Goal: Transaction & Acquisition: Purchase product/service

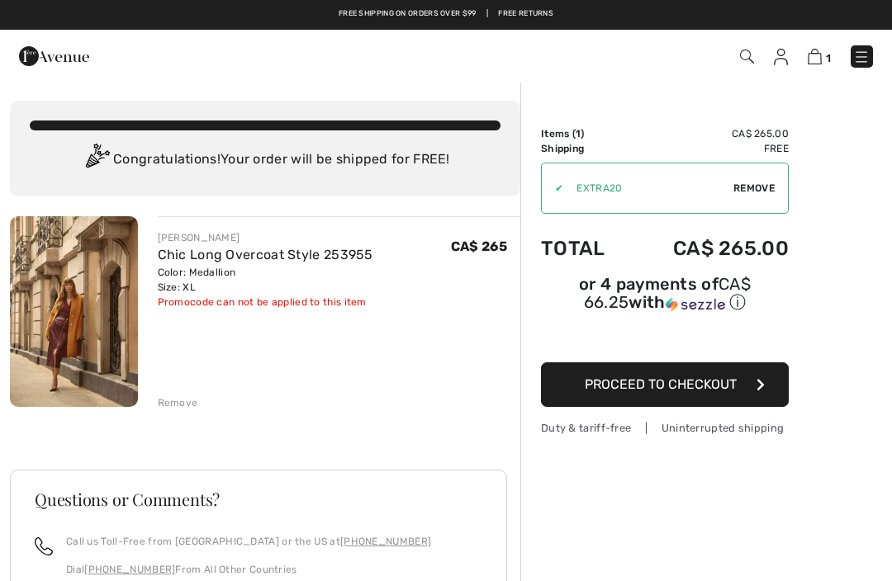
click at [751, 189] on span "Remove" at bounding box center [753, 188] width 41 height 15
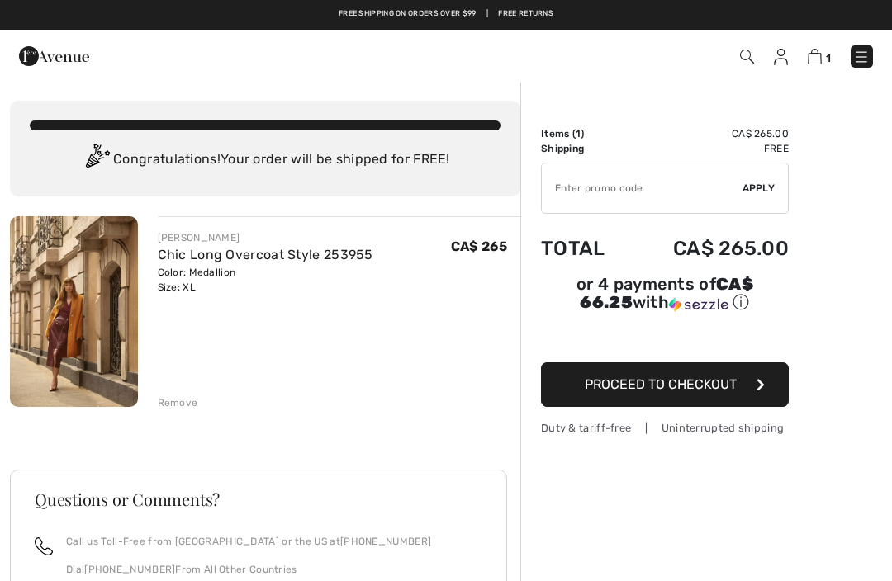
click at [564, 189] on input "TEXT" at bounding box center [642, 188] width 201 height 50
type input "LIVE10"
click at [755, 193] on span "Apply" at bounding box center [758, 188] width 33 height 15
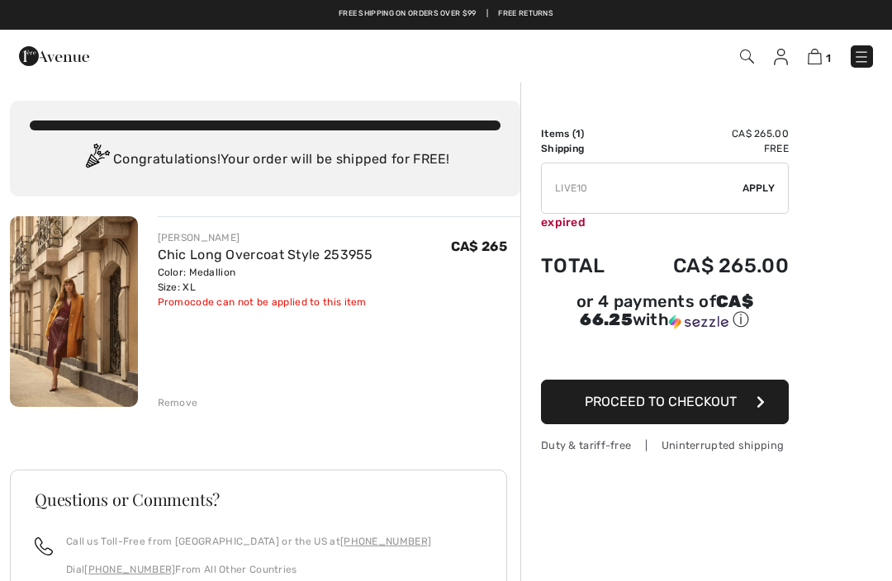
click at [600, 193] on input "TEXT" at bounding box center [642, 188] width 201 height 50
click at [646, 410] on span "Proceed to Checkout" at bounding box center [661, 402] width 152 height 16
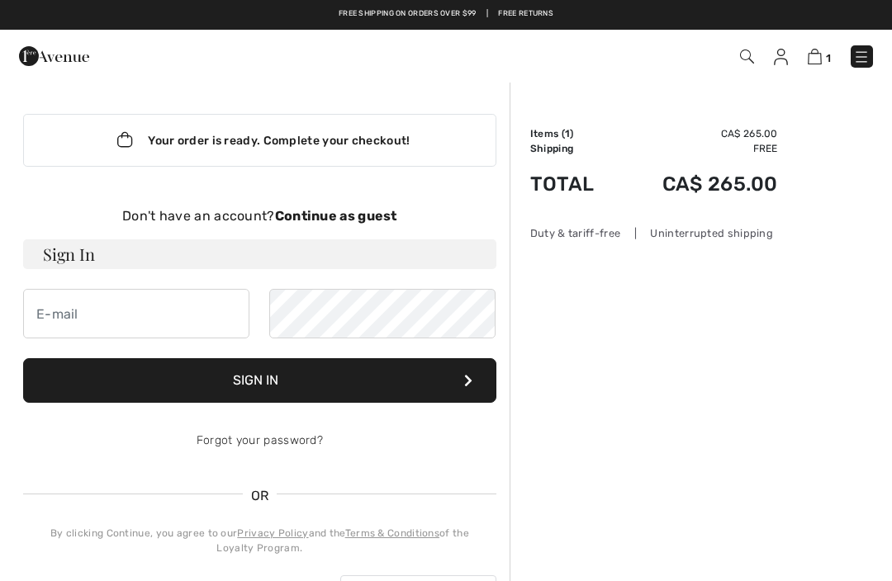
click at [863, 54] on img at bounding box center [861, 57] width 17 height 17
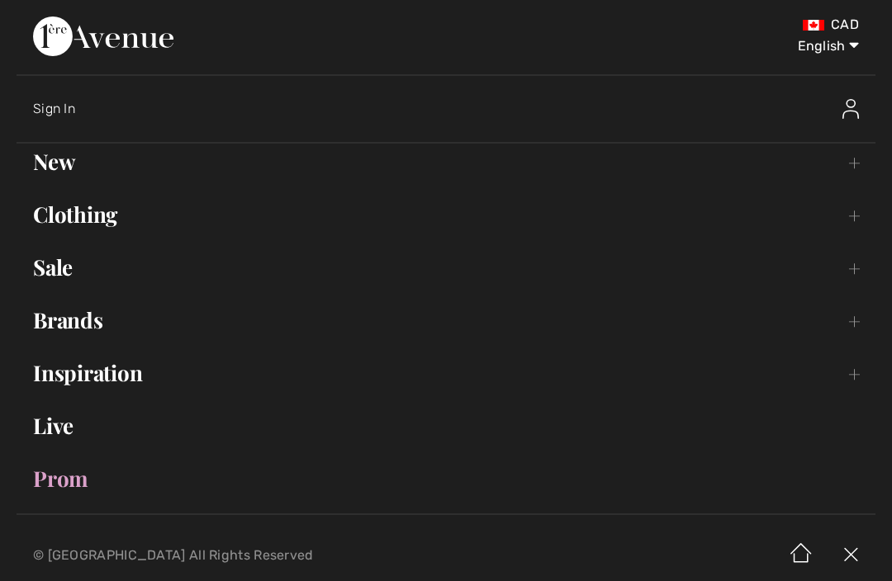
click at [42, 105] on span "Sign In" at bounding box center [54, 109] width 42 height 16
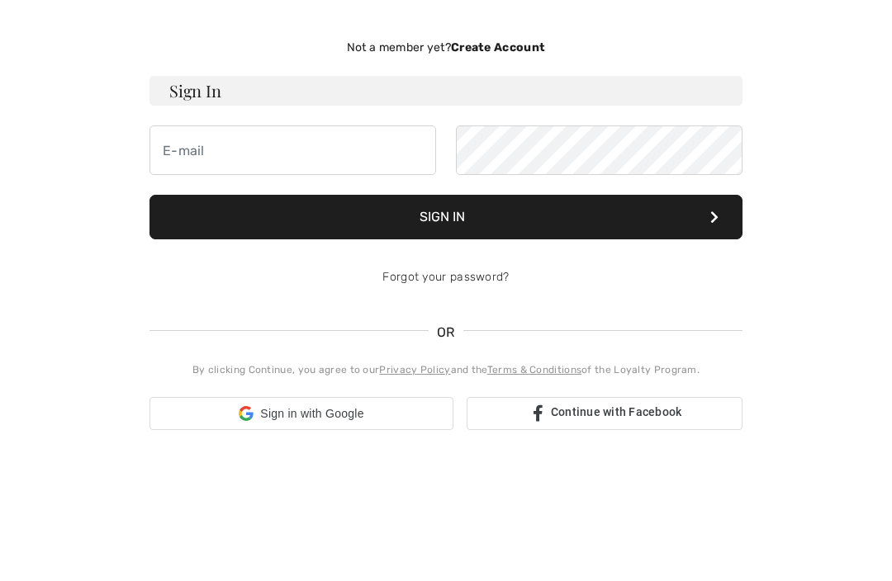
scroll to position [115, 0]
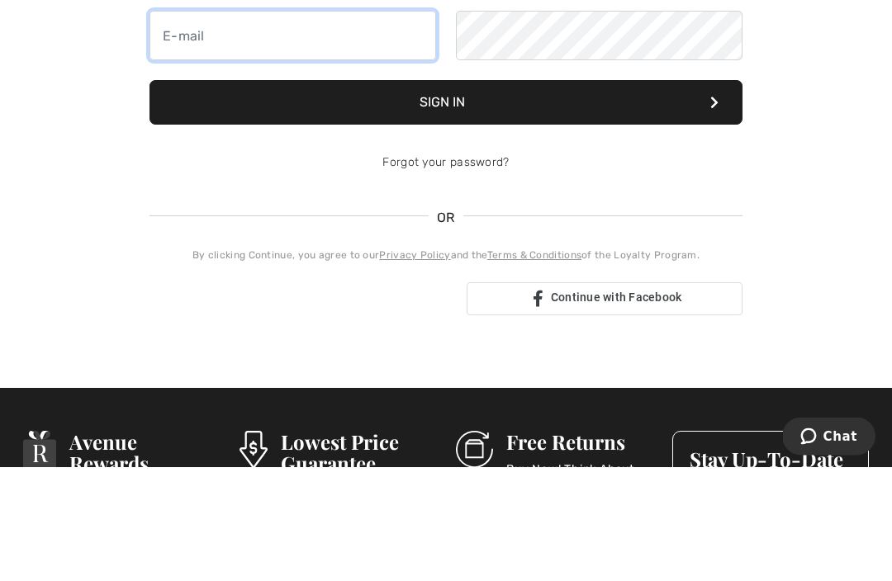
type input "dianalap@videotron.ca"
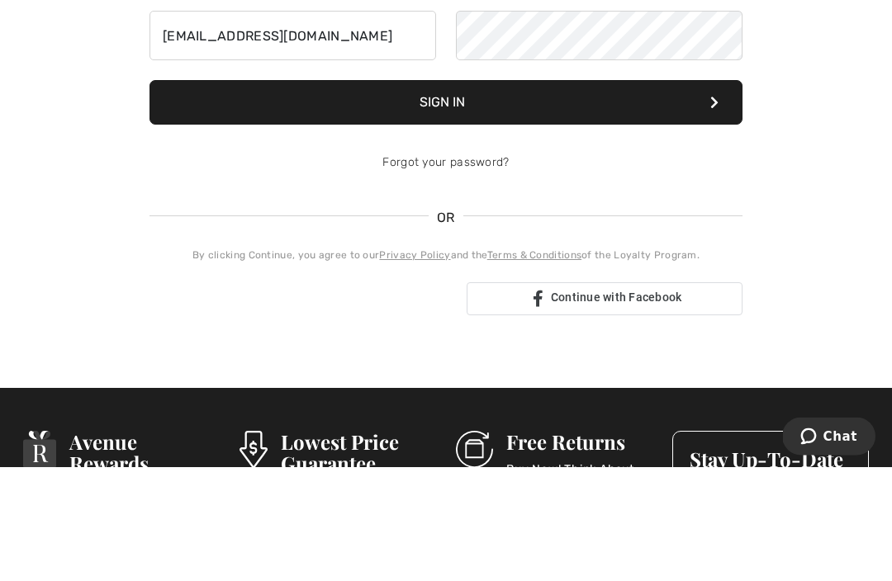
click at [446, 217] on button "Sign In" at bounding box center [445, 217] width 593 height 45
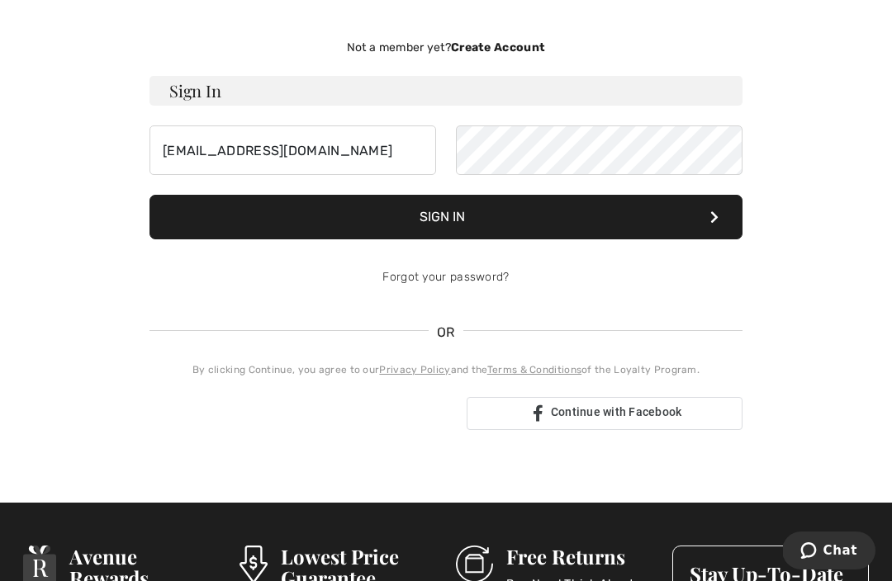
click at [448, 223] on button "Sign In" at bounding box center [445, 217] width 593 height 45
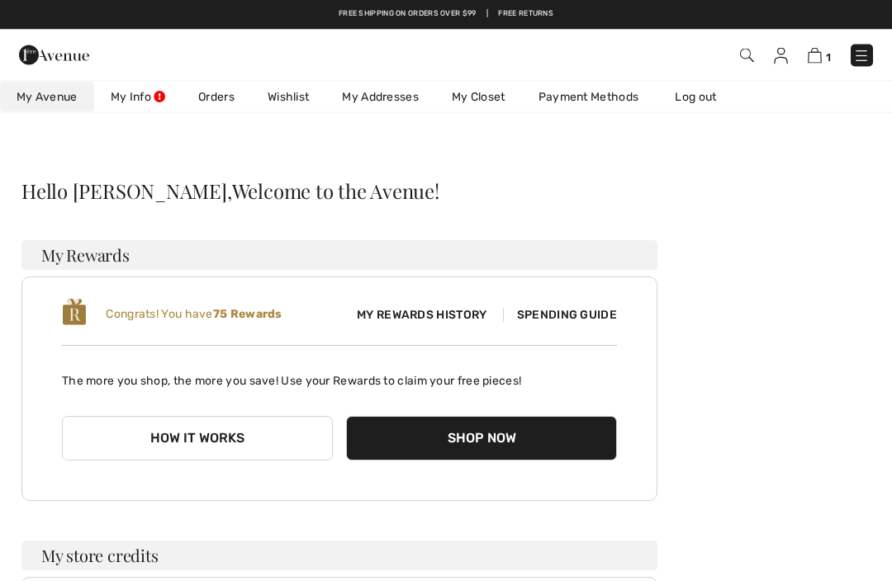
scroll to position [2, 0]
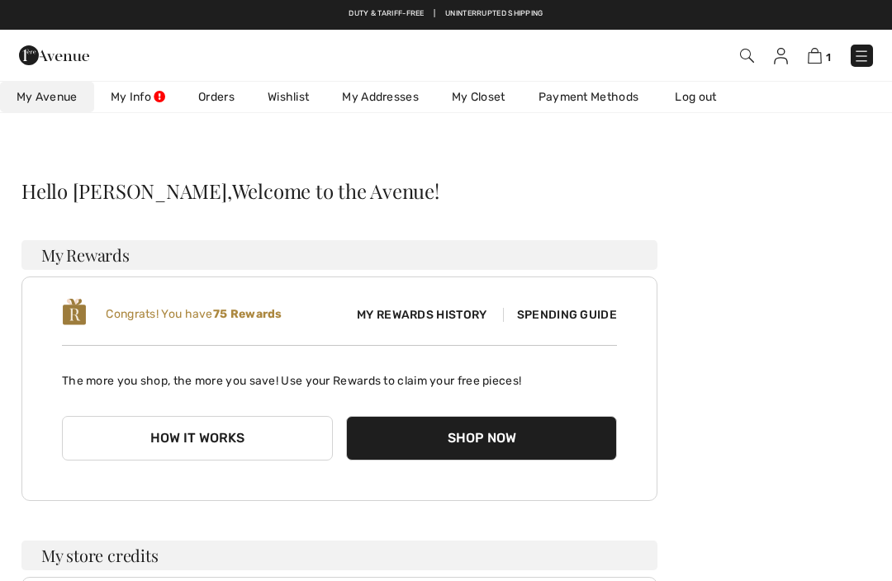
click at [458, 438] on button "Shop Now" at bounding box center [481, 438] width 271 height 45
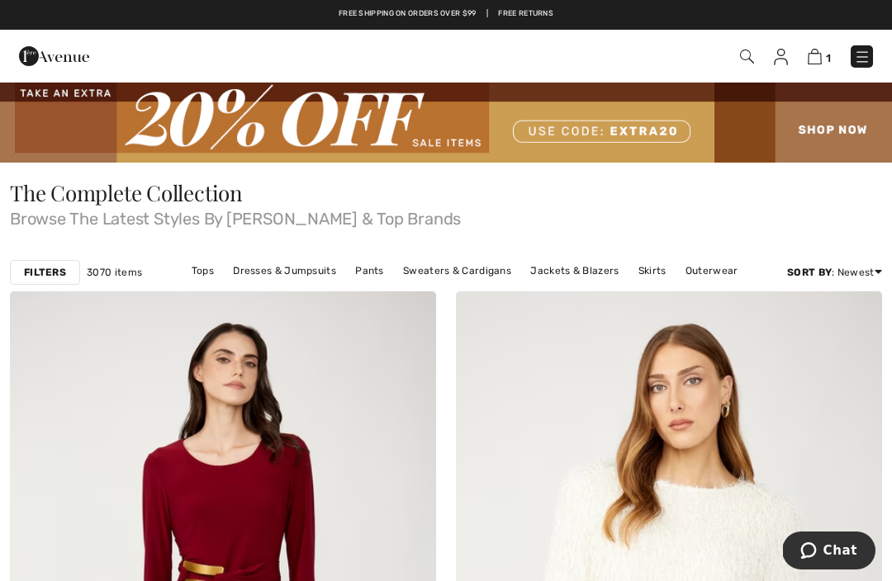
click at [811, 61] on img at bounding box center [815, 57] width 14 height 16
click at [813, 63] on img at bounding box center [815, 57] width 14 height 16
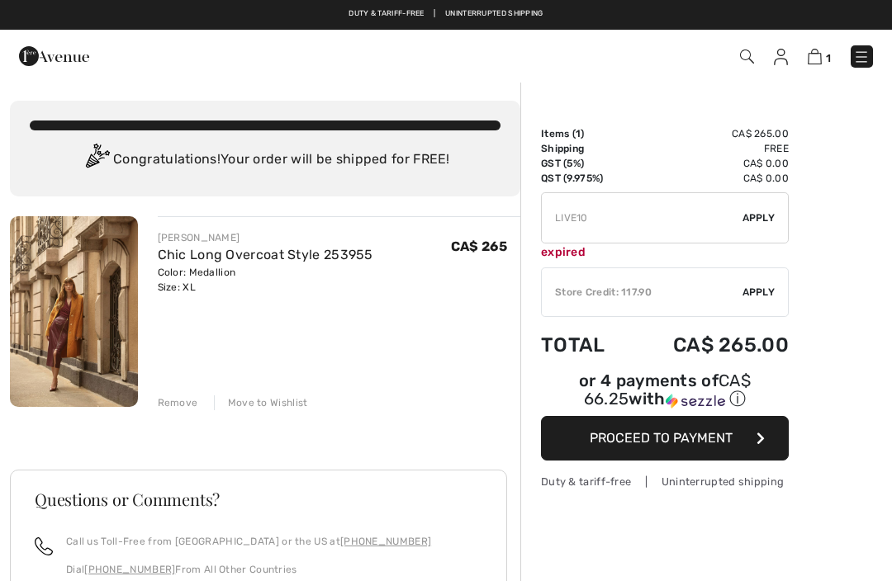
checkbox input "true"
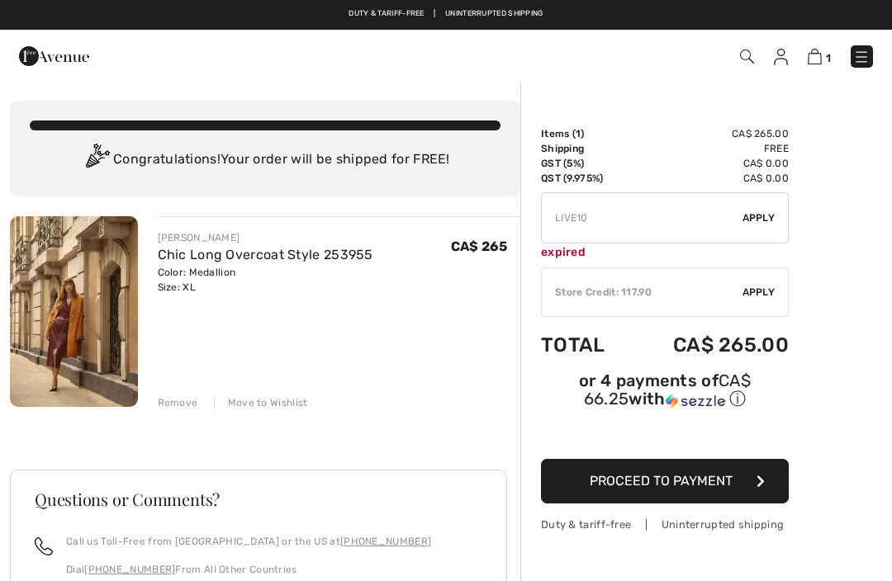
click at [761, 298] on span "Apply" at bounding box center [758, 292] width 33 height 15
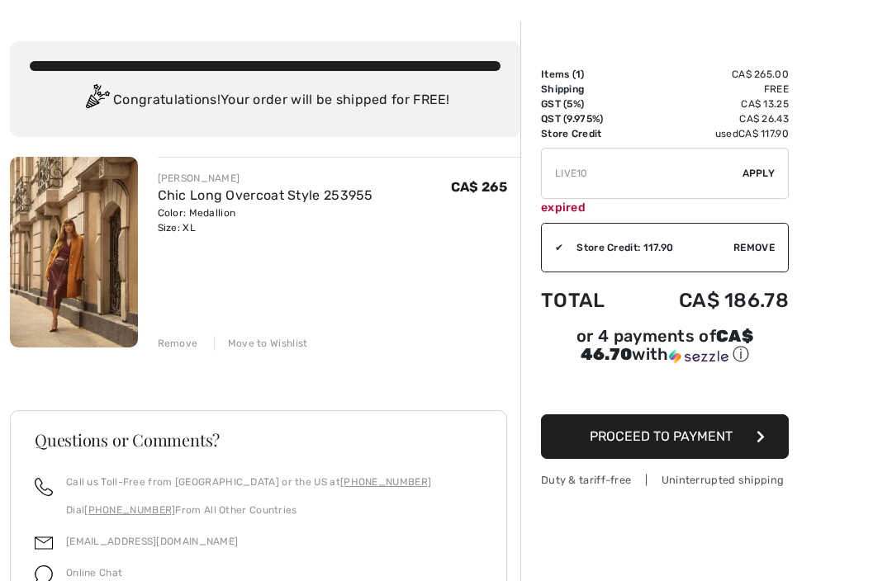
scroll to position [92, 0]
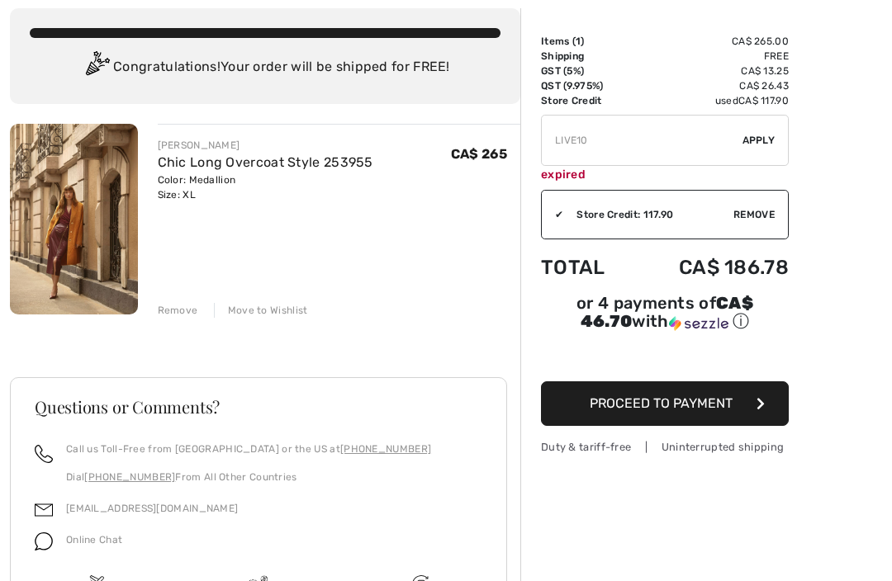
click at [230, 168] on link "Chic Long Overcoat Style 253955" at bounding box center [266, 162] width 216 height 16
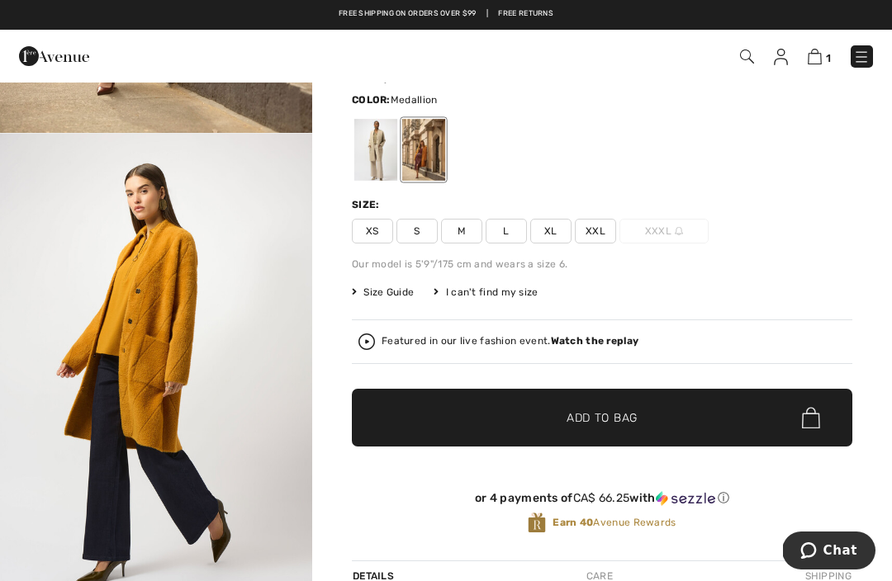
scroll to position [315, 0]
click at [381, 290] on span "Size Guide" at bounding box center [383, 292] width 62 height 15
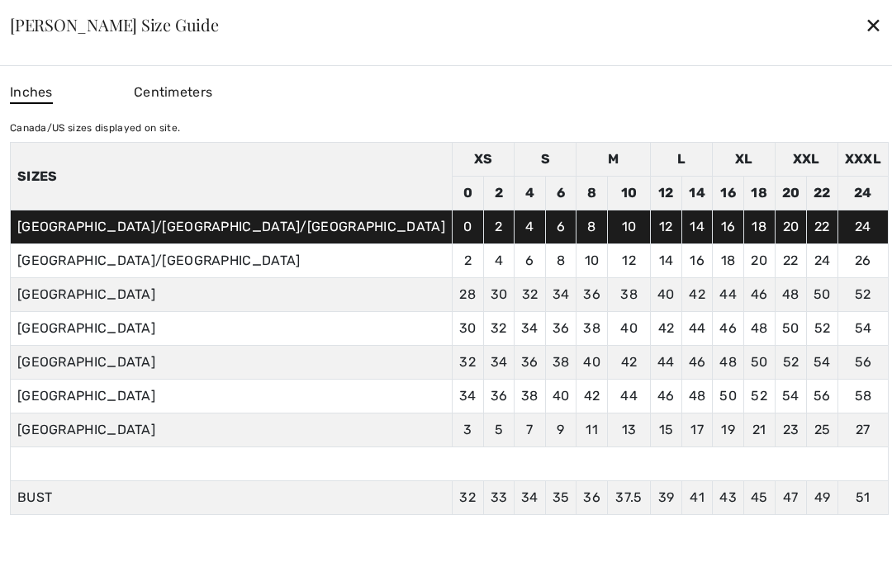
click at [865, 42] on div "✕" at bounding box center [873, 24] width 17 height 35
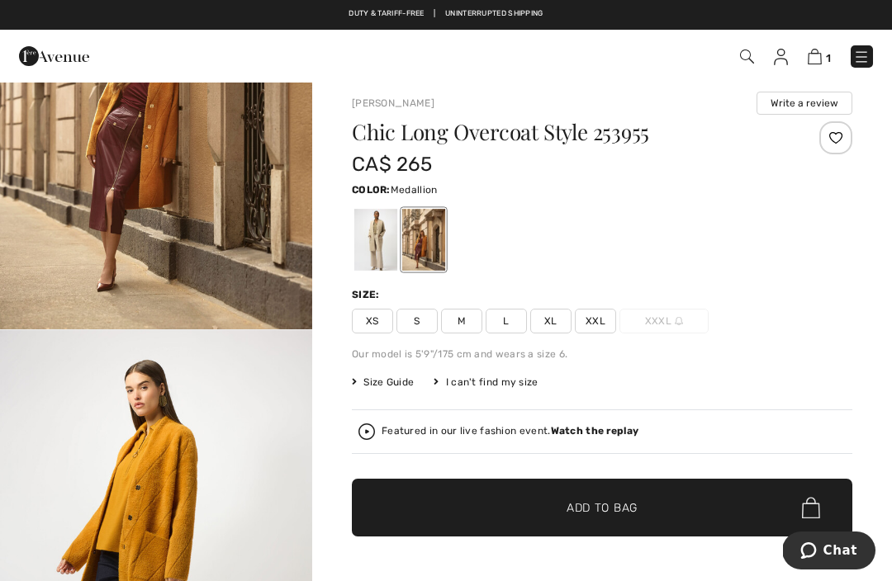
scroll to position [0, 0]
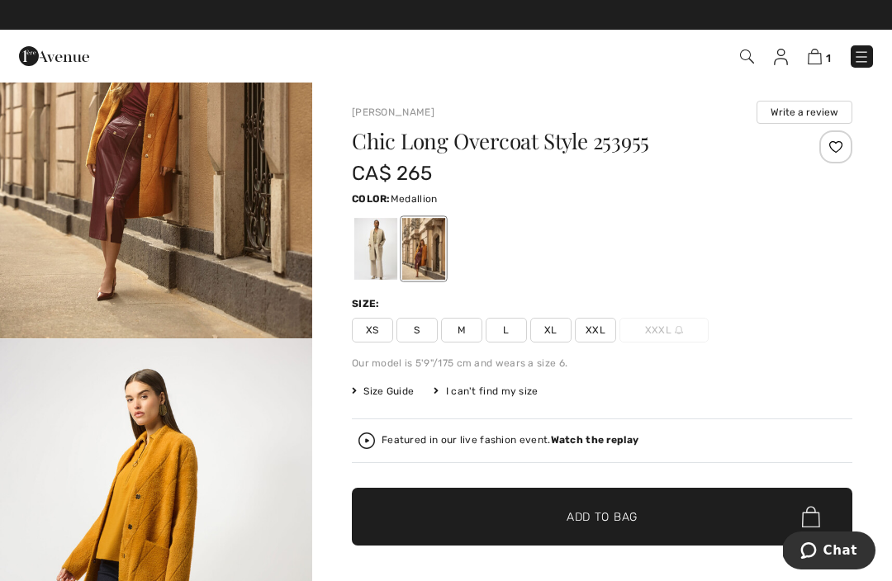
click at [813, 58] on img at bounding box center [815, 57] width 14 height 16
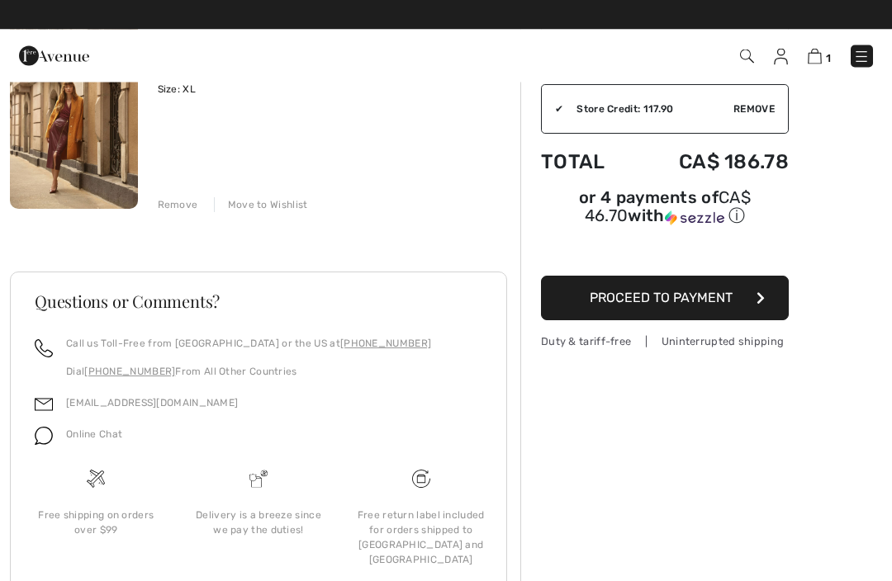
scroll to position [197, 0]
click at [647, 304] on span "Proceed to Payment" at bounding box center [661, 299] width 143 height 16
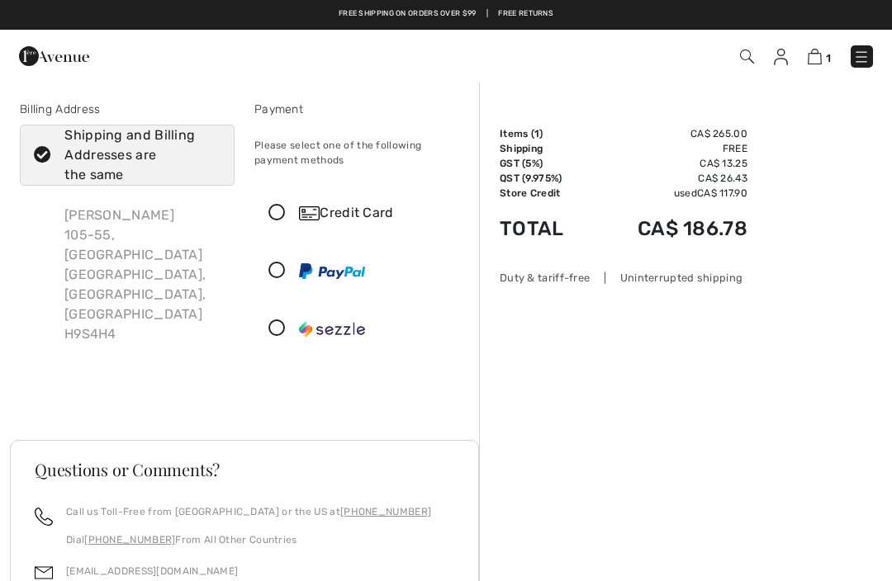
click at [342, 225] on div "Credit Card" at bounding box center [361, 213] width 213 height 50
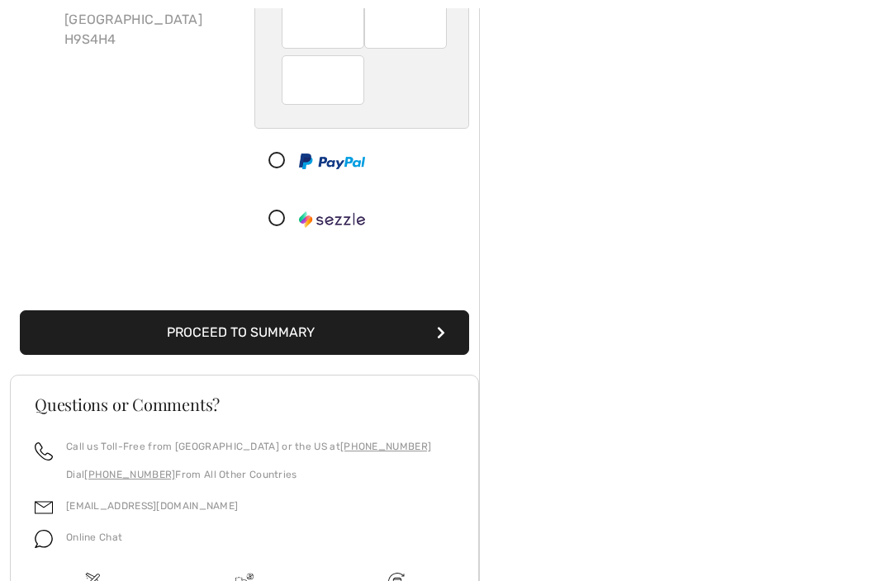
scroll to position [299, 0]
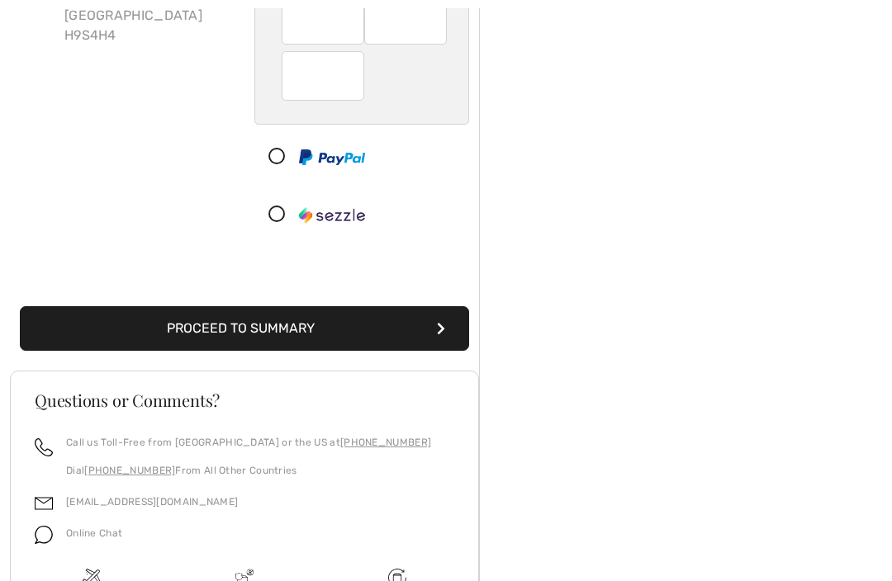
click at [233, 333] on button "Proceed to Summary" at bounding box center [244, 328] width 449 height 45
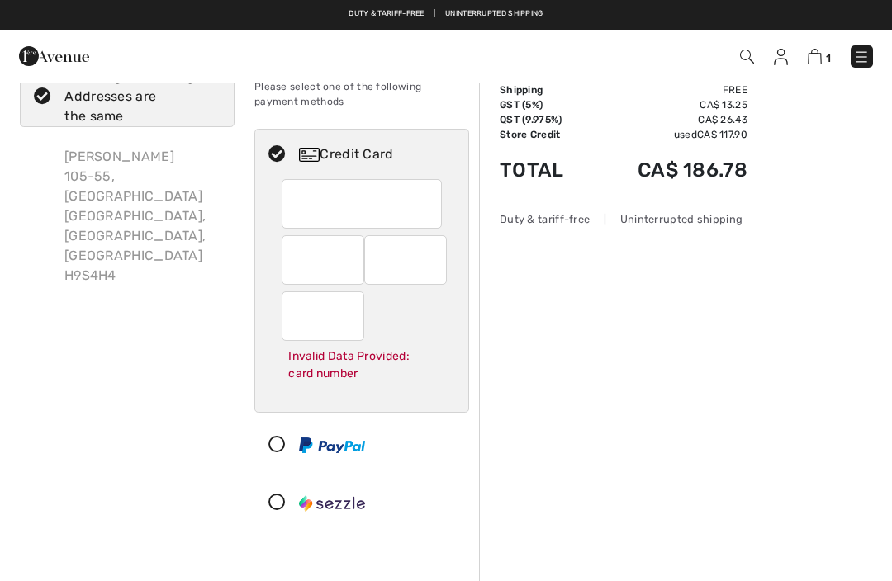
scroll to position [0, 0]
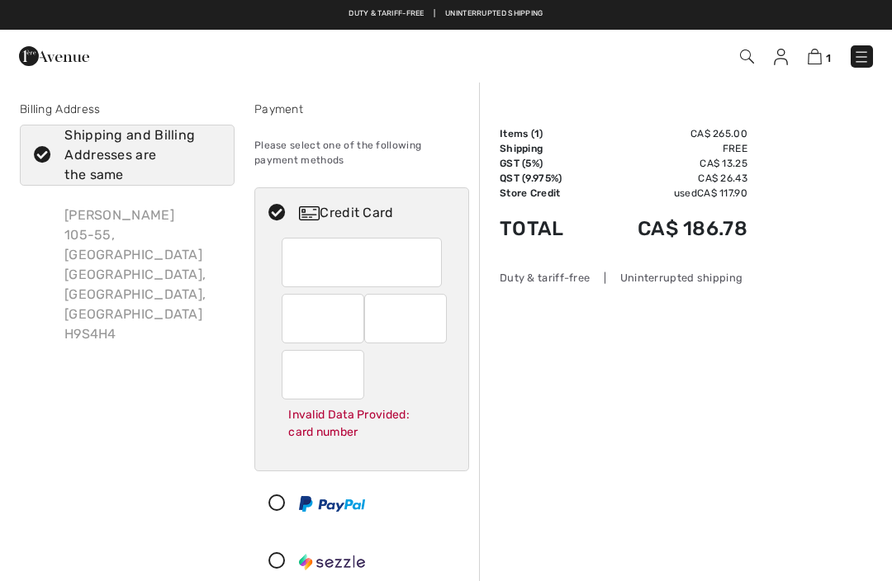
click at [443, 266] on div "Invalid Data Provided: card number" at bounding box center [361, 354] width 213 height 233
click at [438, 262] on div at bounding box center [362, 263] width 160 height 50
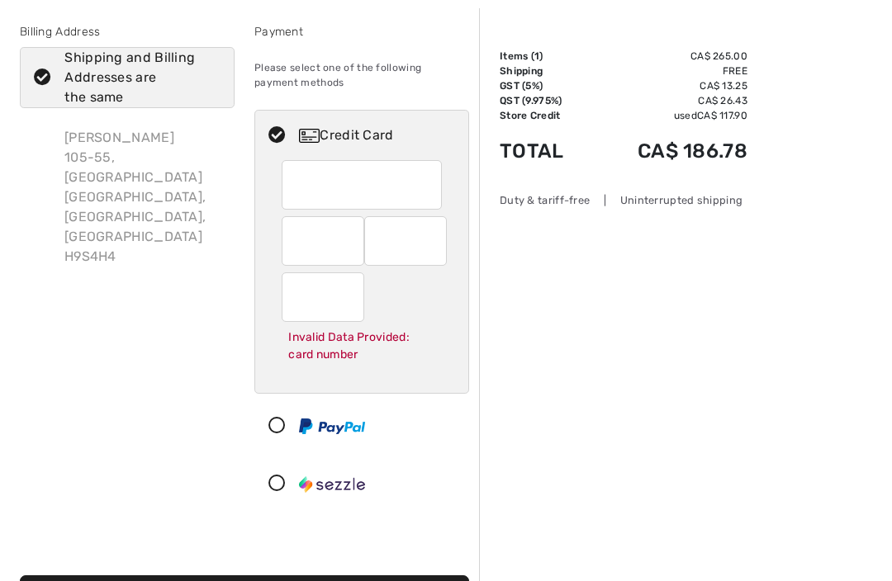
scroll to position [77, 0]
click at [334, 347] on div "Invalid Data Provided: card number" at bounding box center [362, 347] width 160 height 48
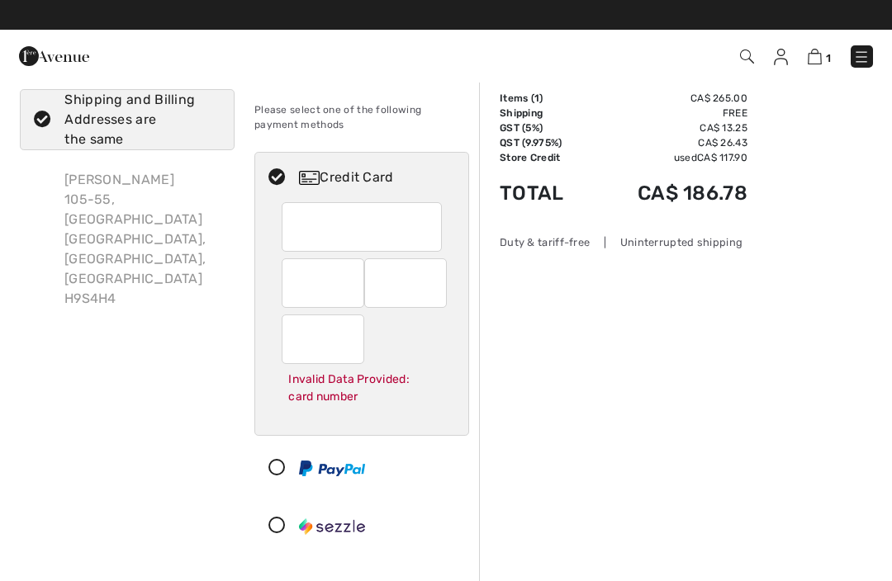
scroll to position [36, 0]
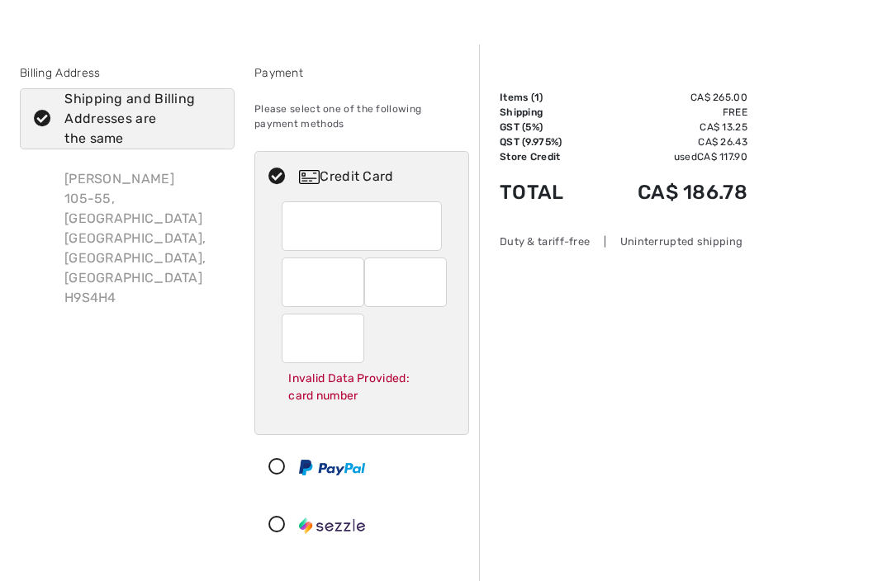
click at [440, 230] on div at bounding box center [362, 226] width 160 height 50
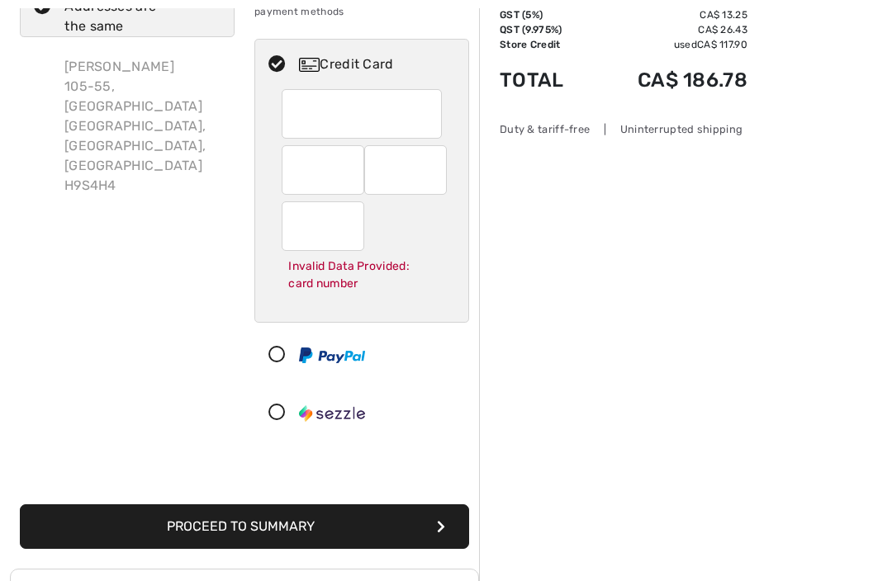
scroll to position [147, 0]
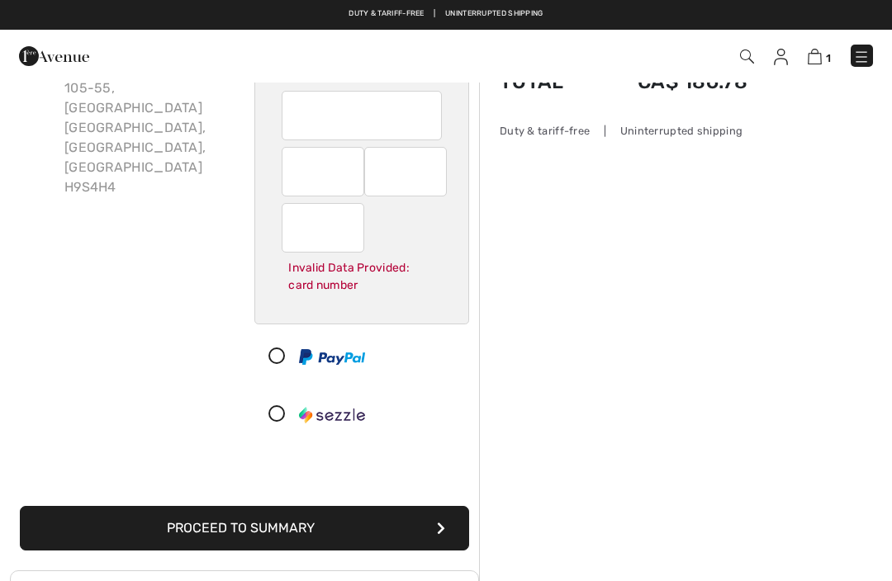
click at [226, 533] on button "Proceed to Summary" at bounding box center [244, 528] width 449 height 45
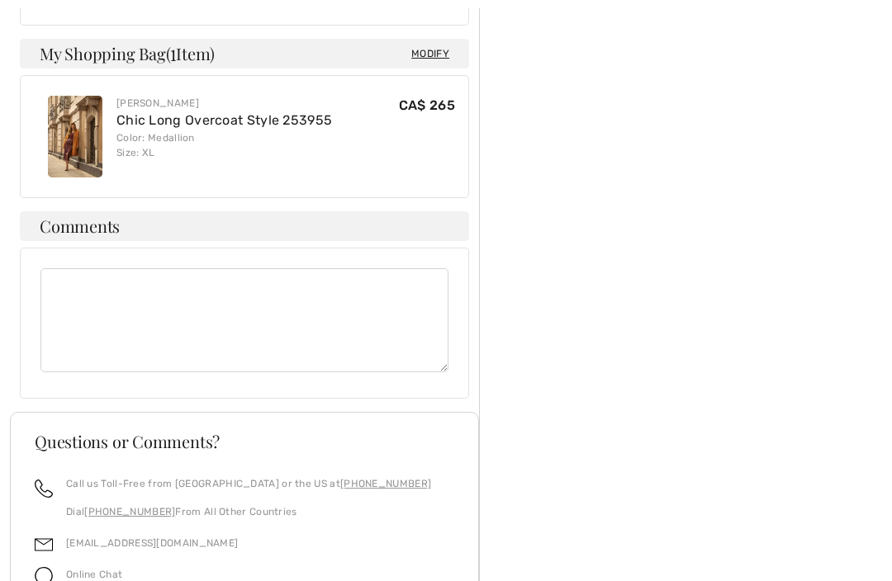
scroll to position [980, 0]
click at [65, 268] on textarea at bounding box center [244, 320] width 408 height 104
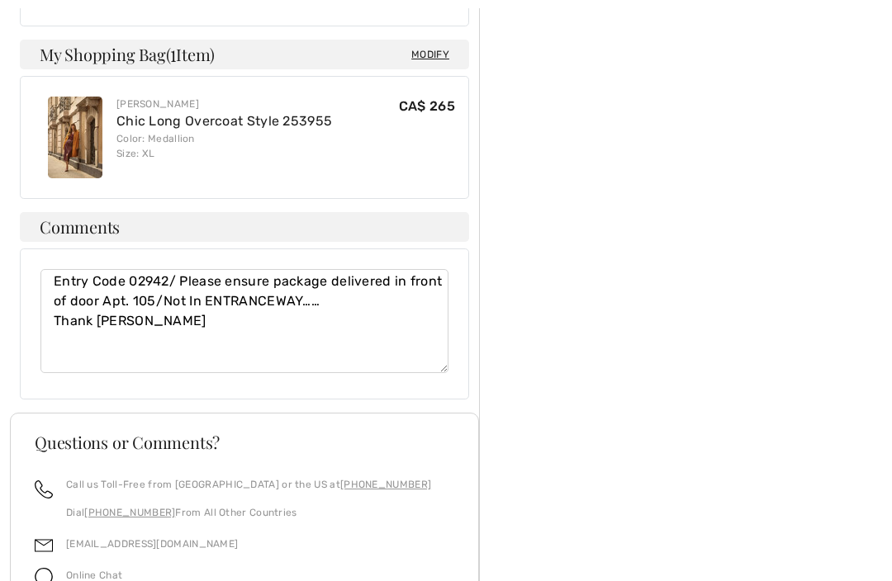
type textarea "Entry Code 02942/ Please ensure package delivered in front of door Apt. 105/Not…"
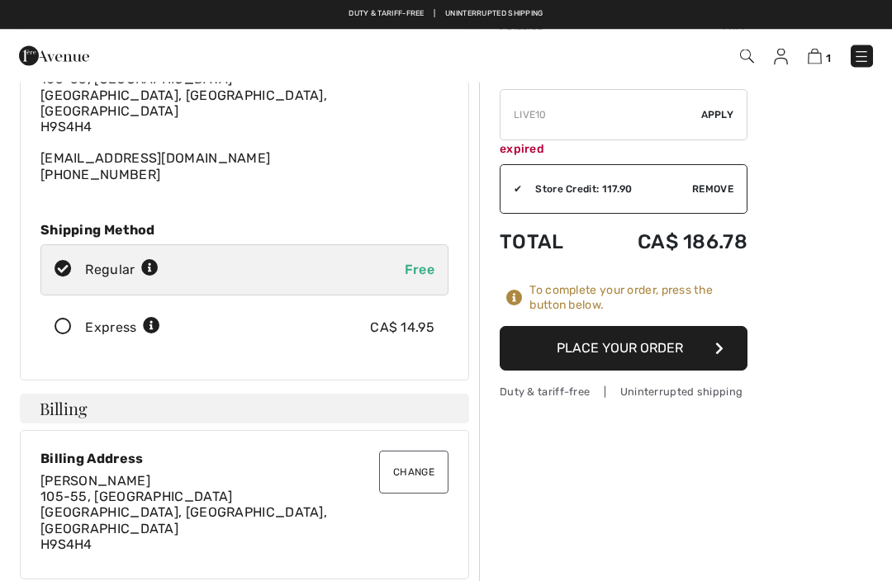
scroll to position [118, 0]
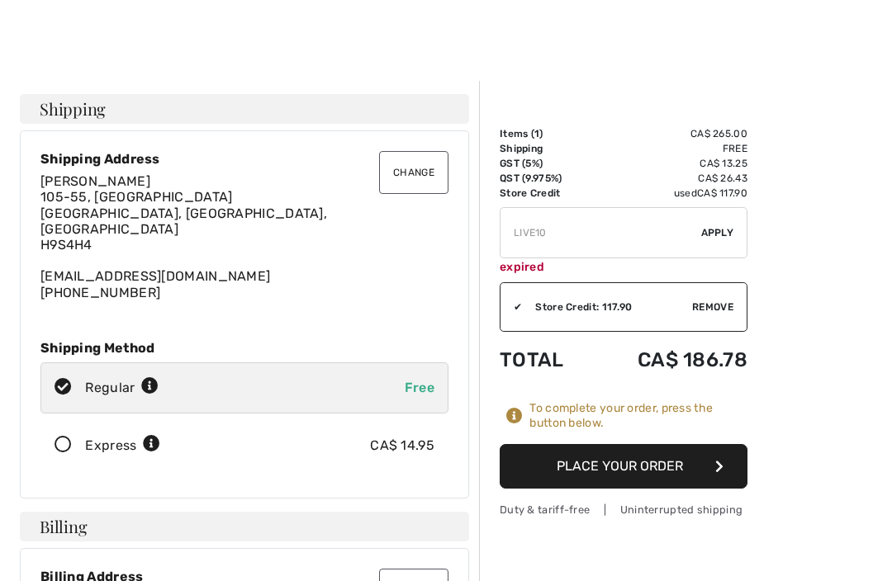
scroll to position [206, 0]
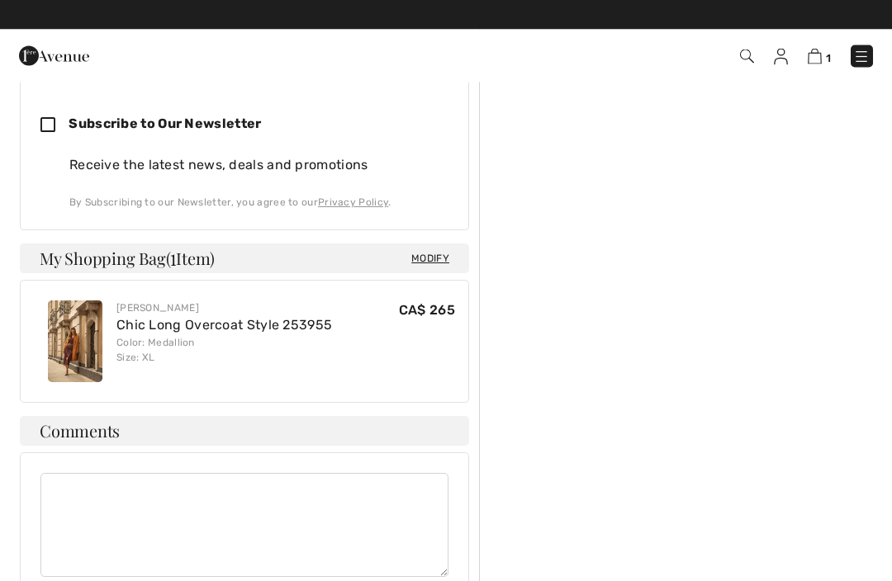
scroll to position [775, 0]
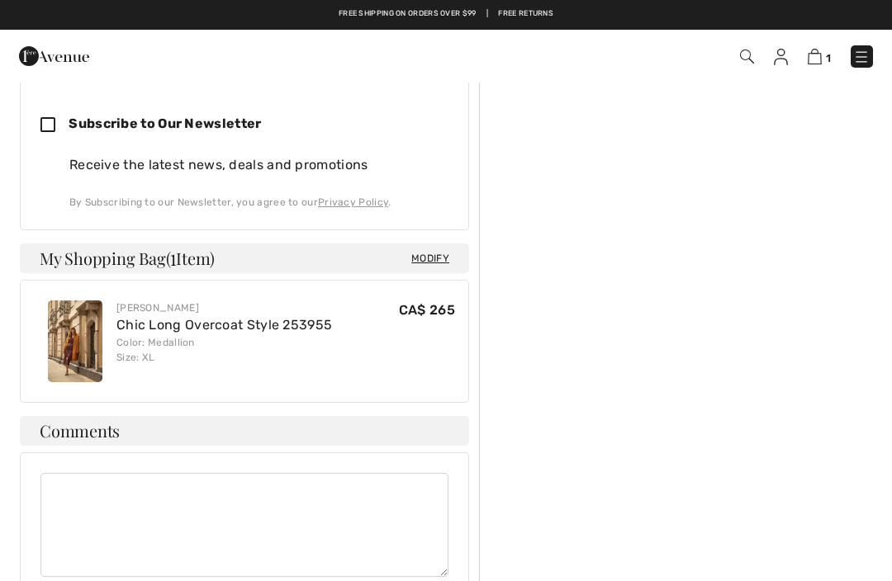
click at [71, 473] on textarea at bounding box center [244, 525] width 408 height 104
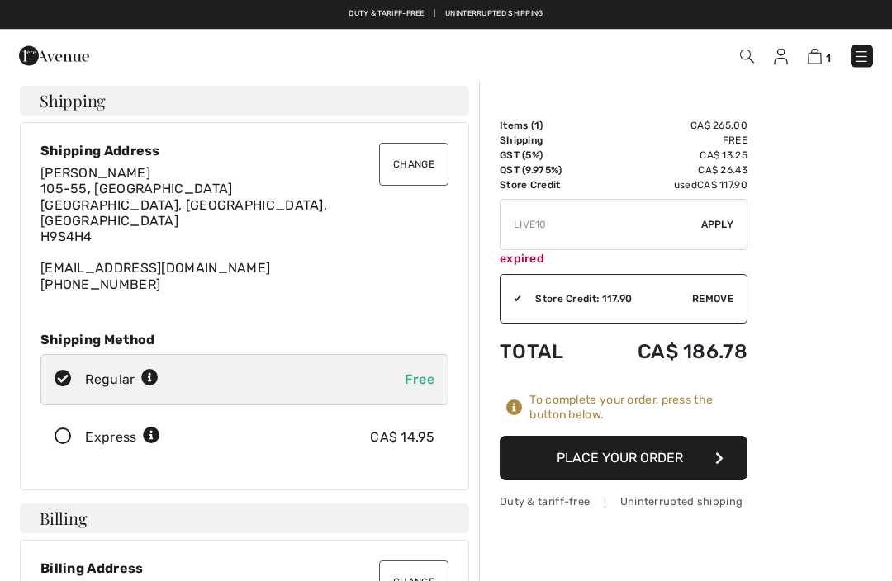
scroll to position [8, 0]
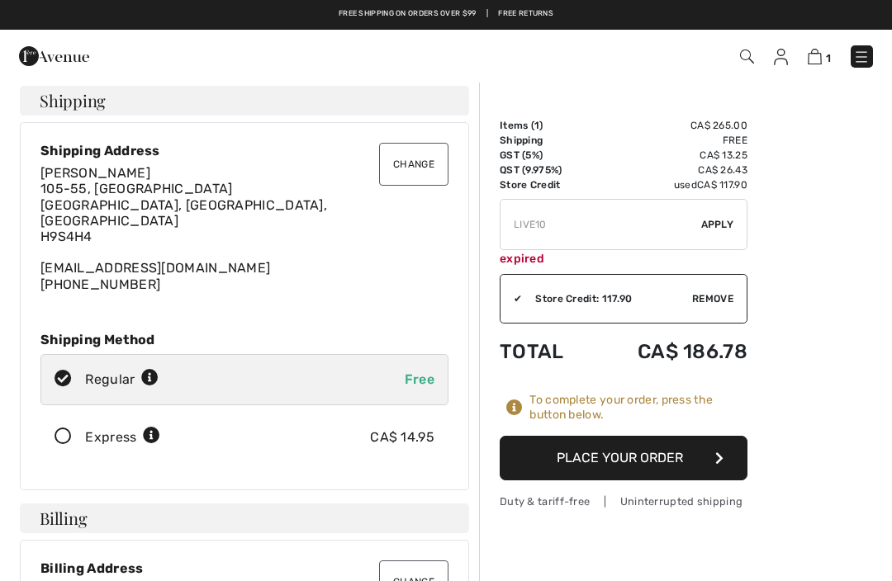
type textarea "Code To Enter Building 02942, Kindly deliver package to my door Apt. 105, do no…"
click at [600, 458] on button "Place Your Order" at bounding box center [624, 458] width 248 height 45
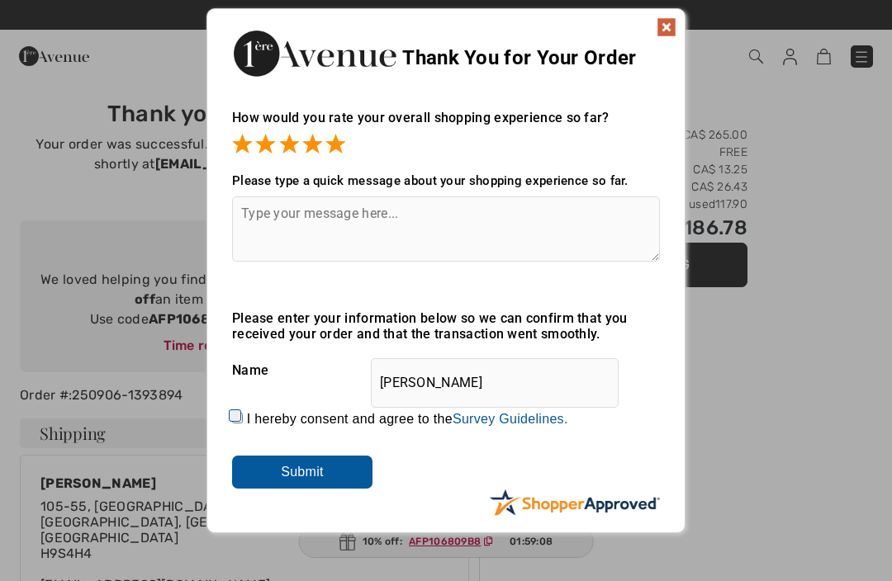
click at [264, 215] on textarea at bounding box center [446, 229] width 428 height 65
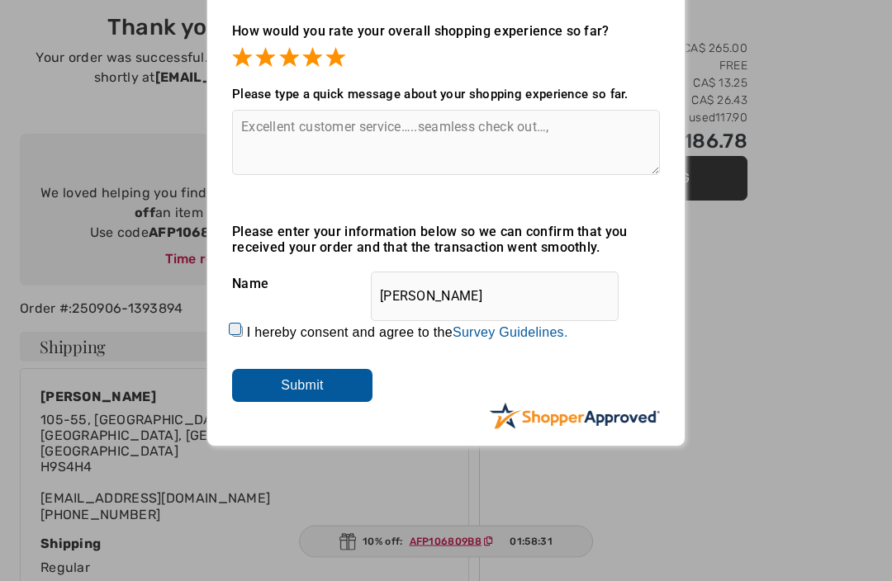
scroll to position [29, 0]
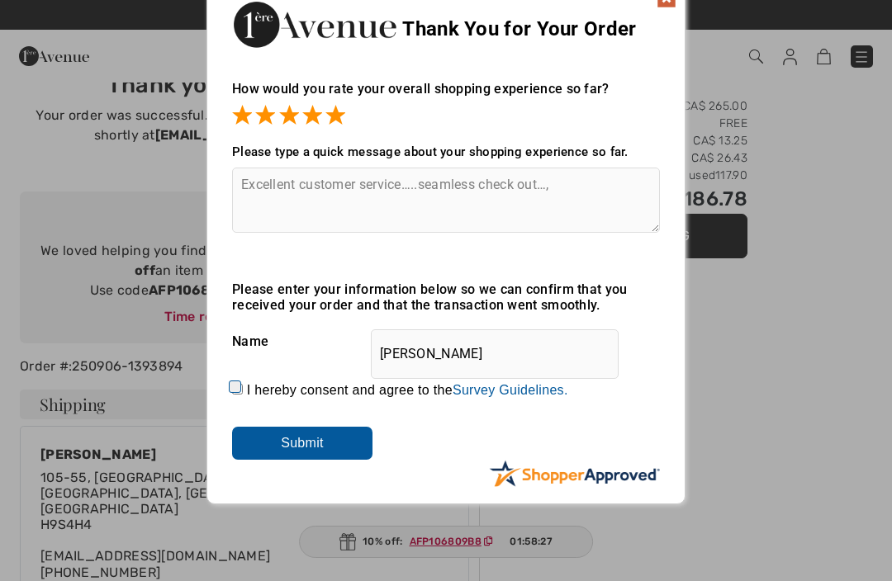
click at [558, 187] on textarea "Excellent customer service…..seamless check out…," at bounding box center [446, 200] width 428 height 65
type textarea "Excellent customer service…..seamless check out…"
click at [304, 444] on input "Submit" at bounding box center [302, 443] width 140 height 33
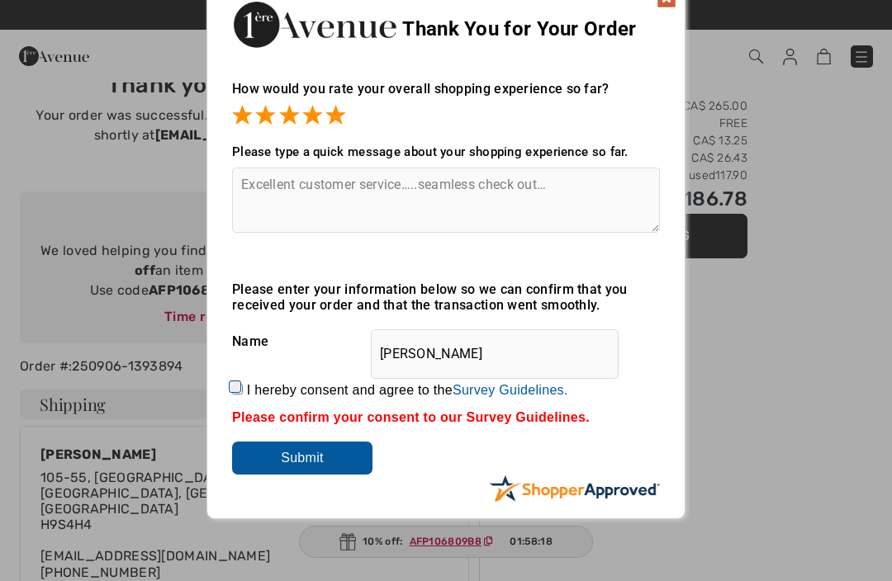
click at [241, 391] on input "I hereby consent and agree to the By submitting a review, you grant permission …" at bounding box center [237, 389] width 11 height 11
checkbox input "true"
click at [292, 458] on input "Submit" at bounding box center [302, 458] width 140 height 33
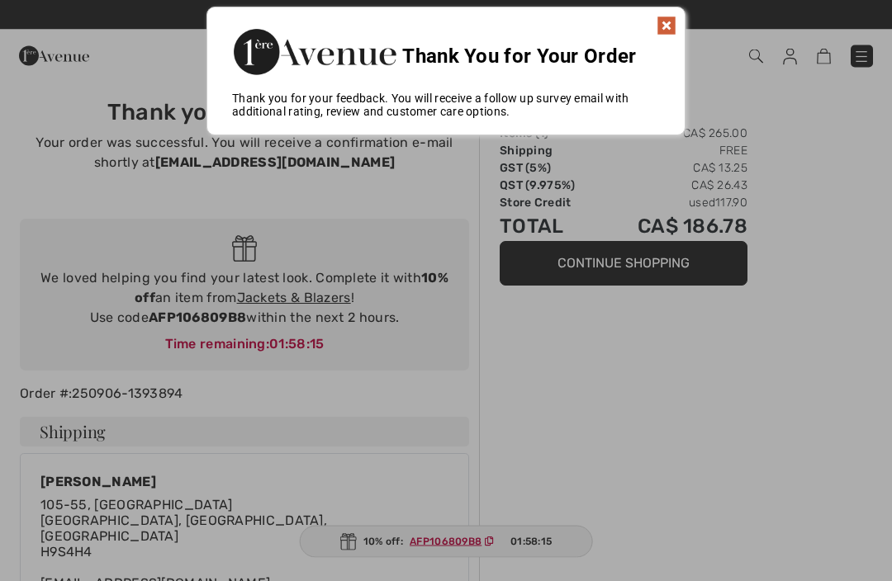
scroll to position [0, 0]
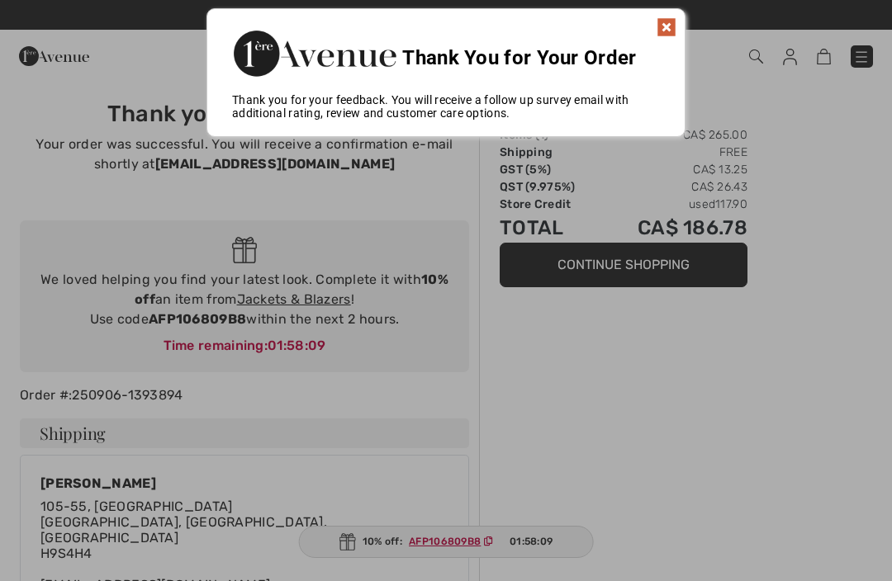
click at [662, 26] on img at bounding box center [666, 27] width 20 height 20
